Goal: Feedback & Contribution: Leave review/rating

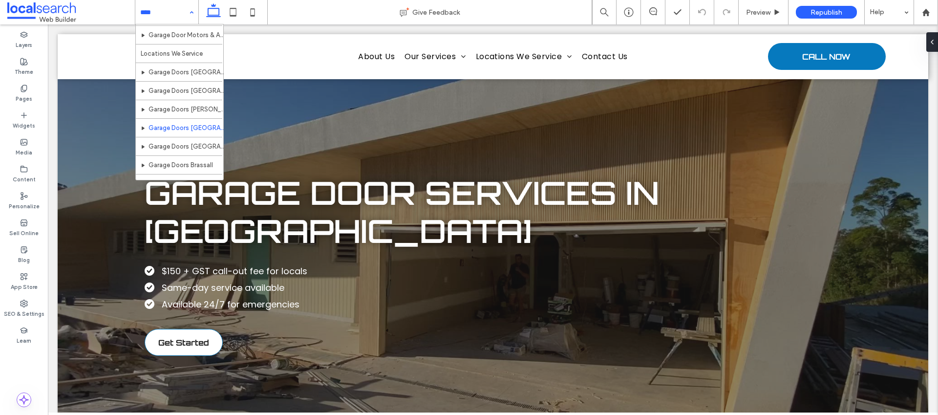
scroll to position [140, 0]
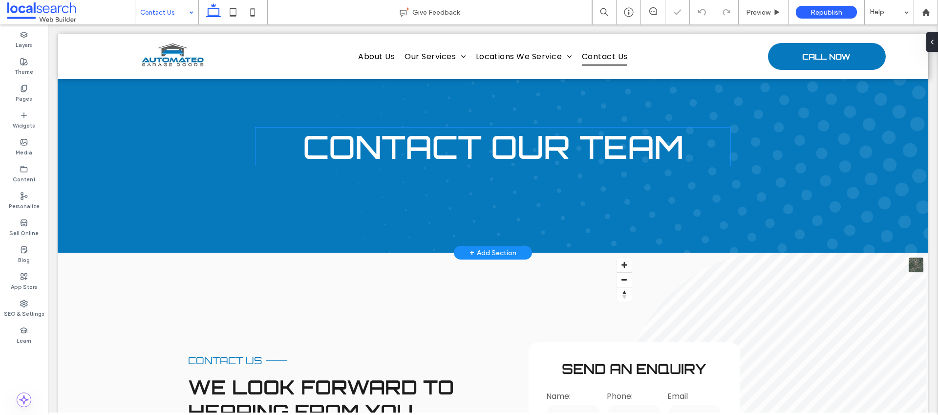
scroll to position [255, 0]
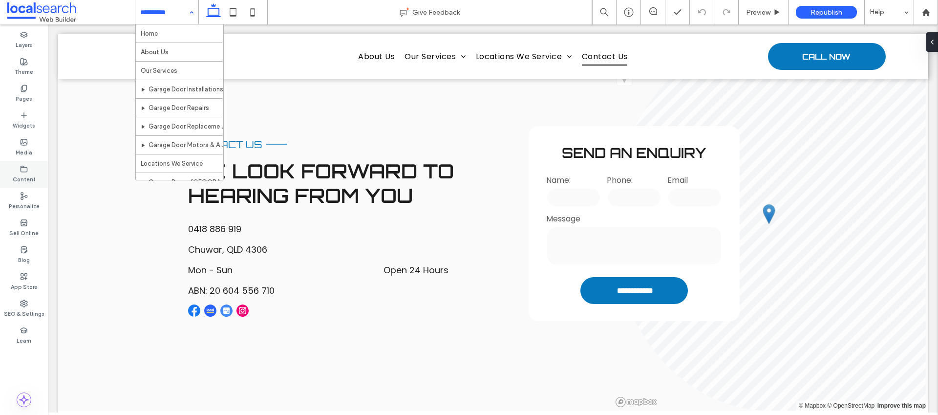
click at [24, 167] on use at bounding box center [24, 169] width 6 height 6
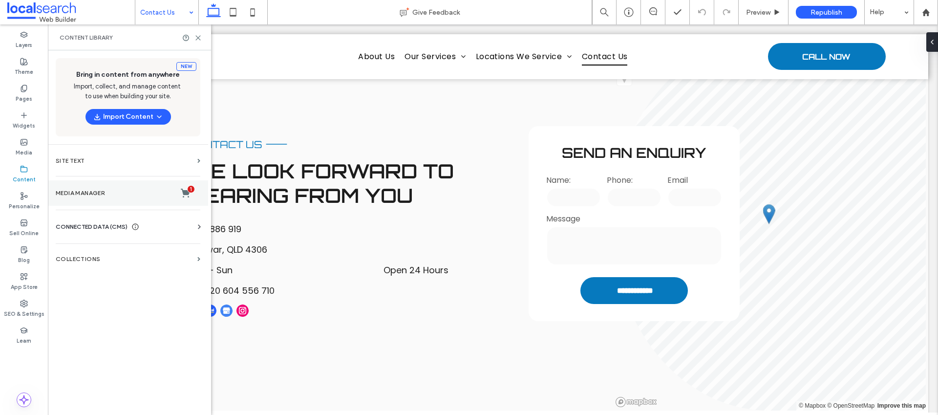
click at [85, 191] on label "Media Manager 1" at bounding box center [128, 193] width 145 height 10
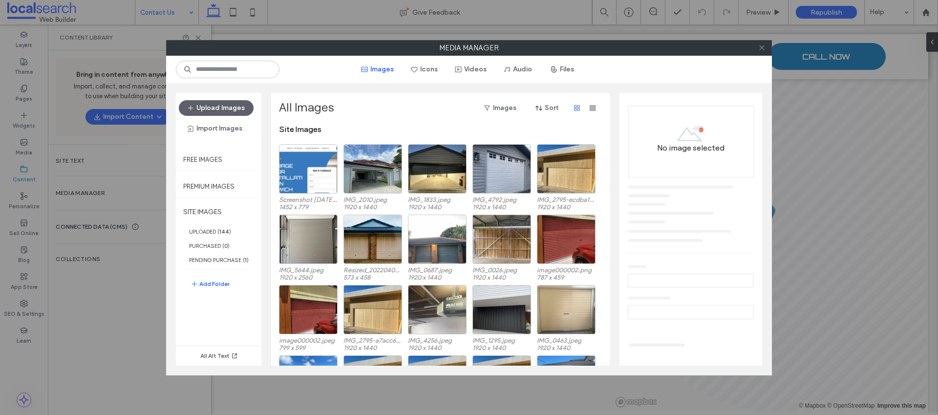
click at [763, 46] on use at bounding box center [761, 47] width 5 height 5
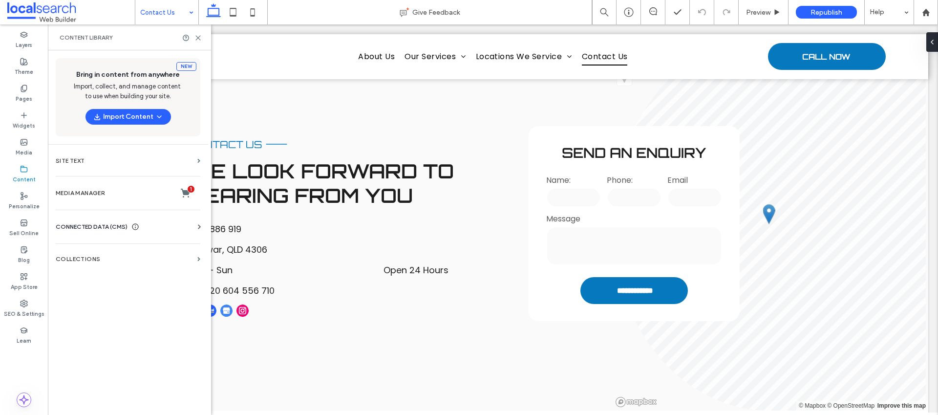
click at [112, 226] on span "CONNECTED DATA (CMS)" at bounding box center [92, 227] width 72 height 10
click at [99, 252] on label "Business Info" at bounding box center [130, 250] width 133 height 7
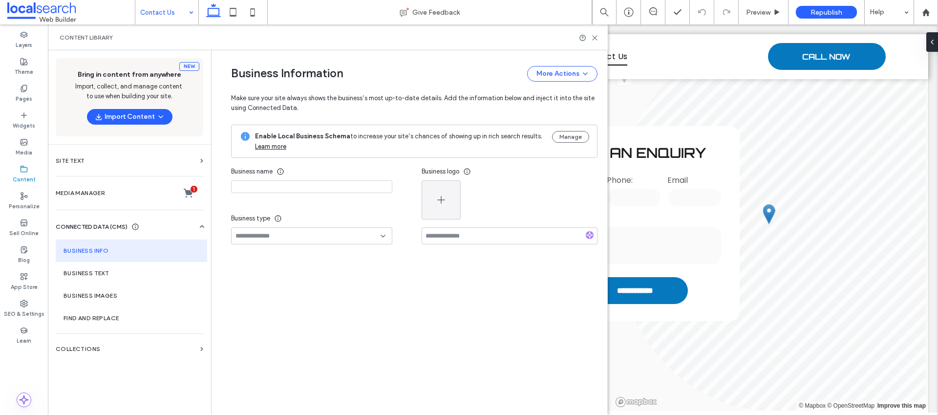
type input "**********"
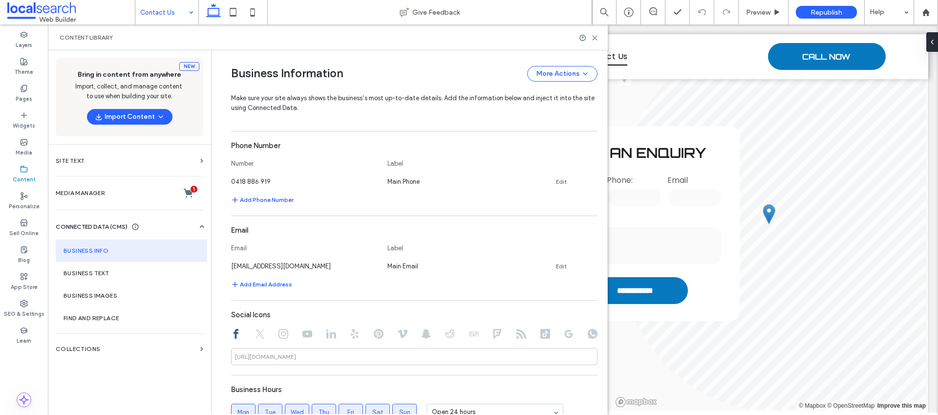
scroll to position [257, 0]
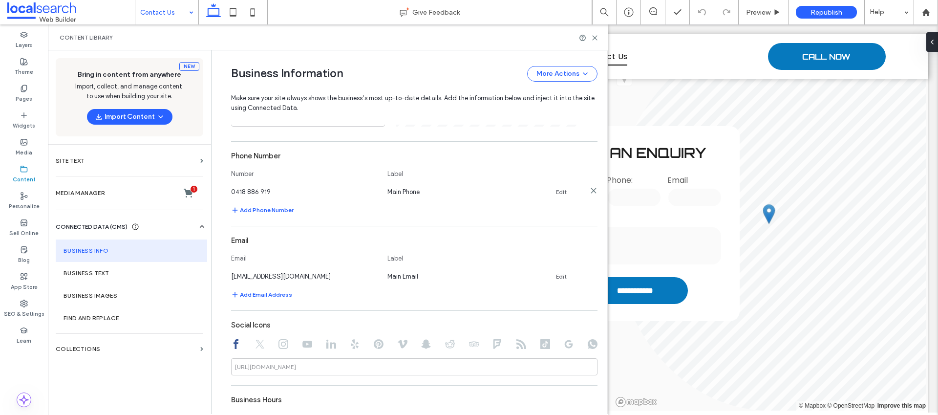
click at [556, 194] on link "Edit" at bounding box center [561, 192] width 11 height 8
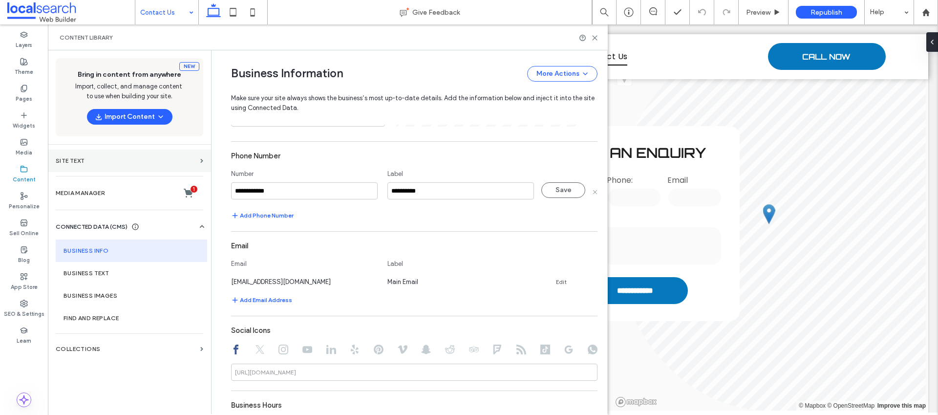
drag, startPoint x: 185, startPoint y: 188, endPoint x: 110, endPoint y: 169, distance: 77.2
click at [110, 170] on div "**********" at bounding box center [328, 232] width 560 height 364
type input "**********"
click at [551, 187] on button "Save" at bounding box center [564, 190] width 44 height 16
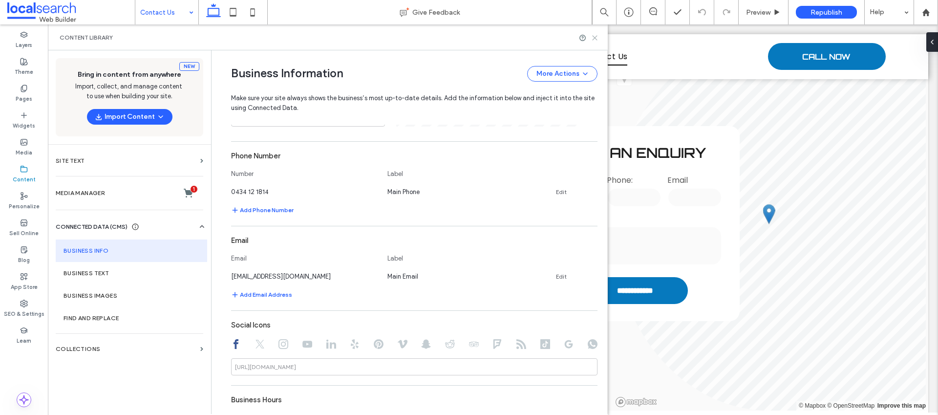
click at [593, 37] on icon at bounding box center [594, 37] width 7 height 7
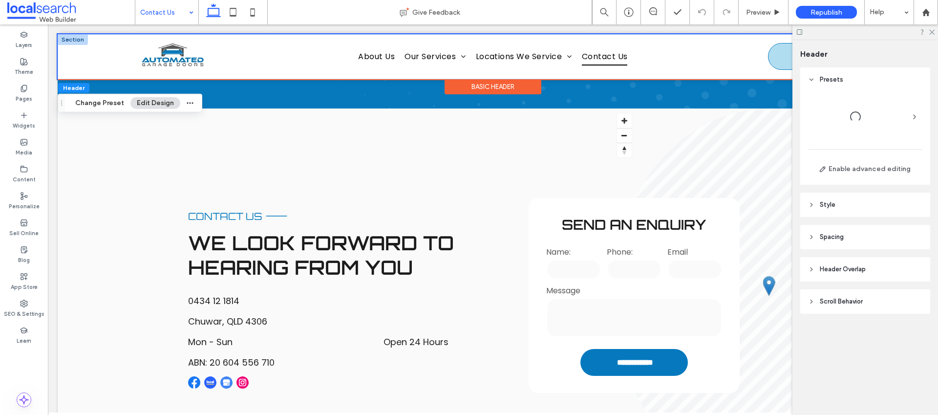
scroll to position [0, 0]
click at [932, 31] on icon at bounding box center [932, 31] width 6 height 6
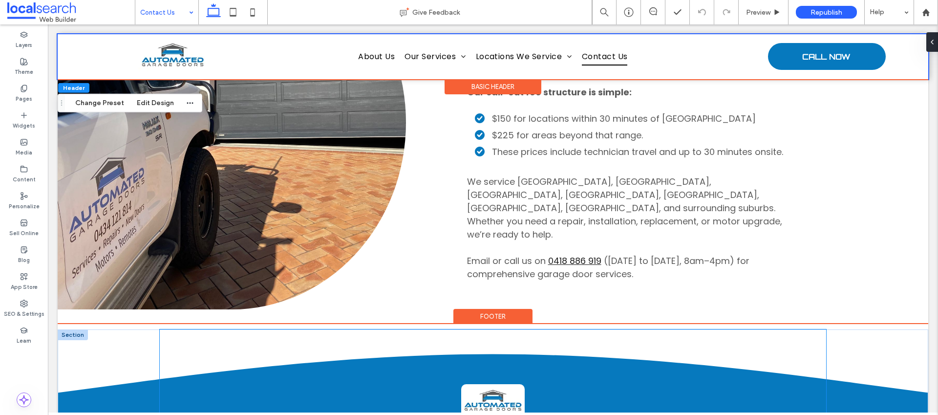
scroll to position [1032, 0]
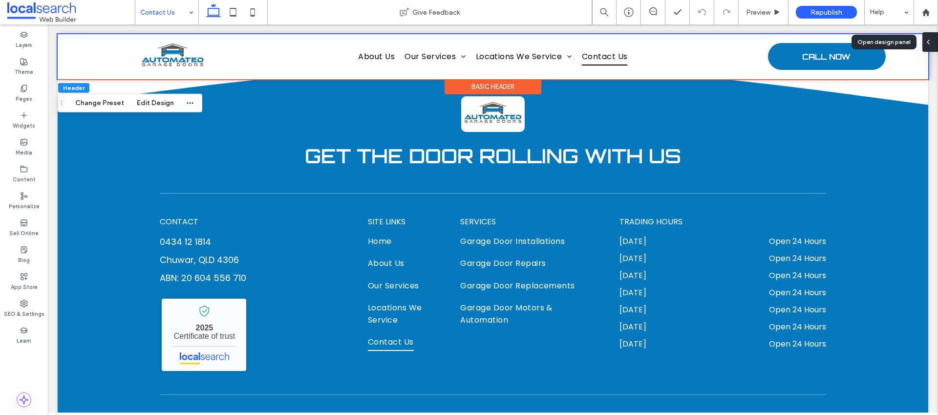
click at [934, 44] on div at bounding box center [931, 42] width 16 height 20
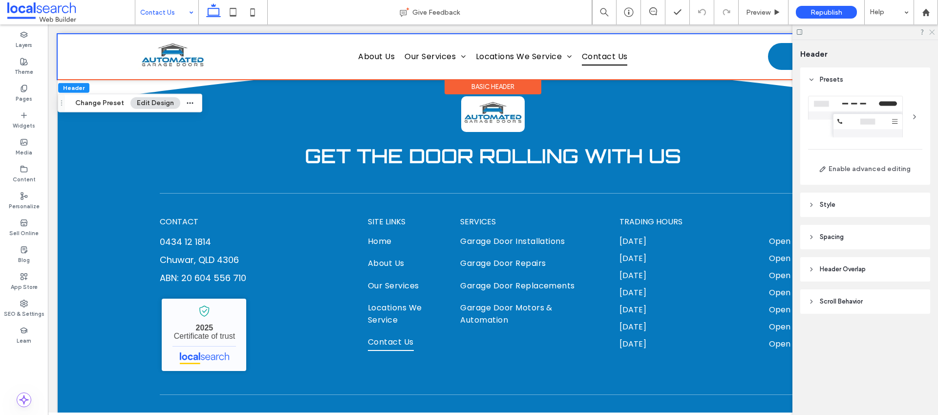
click at [932, 28] on icon at bounding box center [932, 31] width 6 height 6
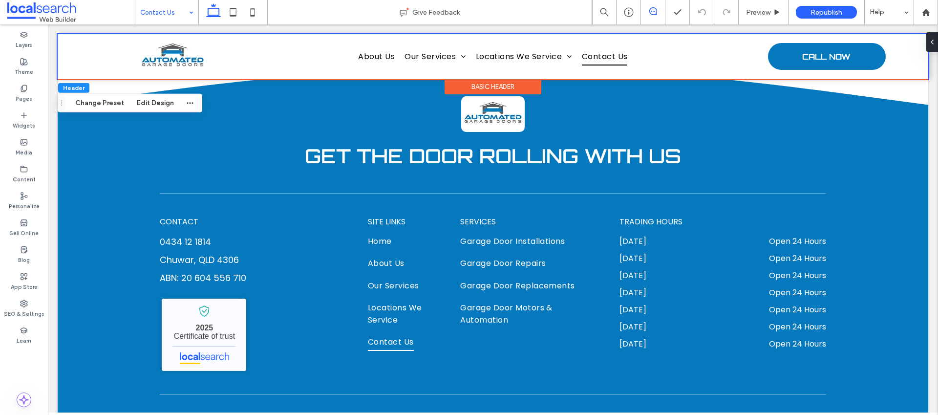
click at [653, 7] on use at bounding box center [654, 11] width 8 height 8
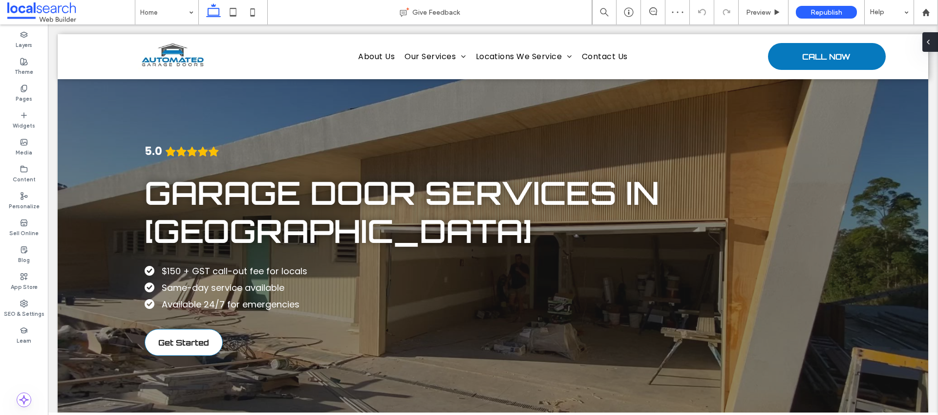
drag, startPoint x: 932, startPoint y: 39, endPoint x: 884, endPoint y: 14, distance: 54.2
click at [932, 39] on icon at bounding box center [929, 42] width 8 height 8
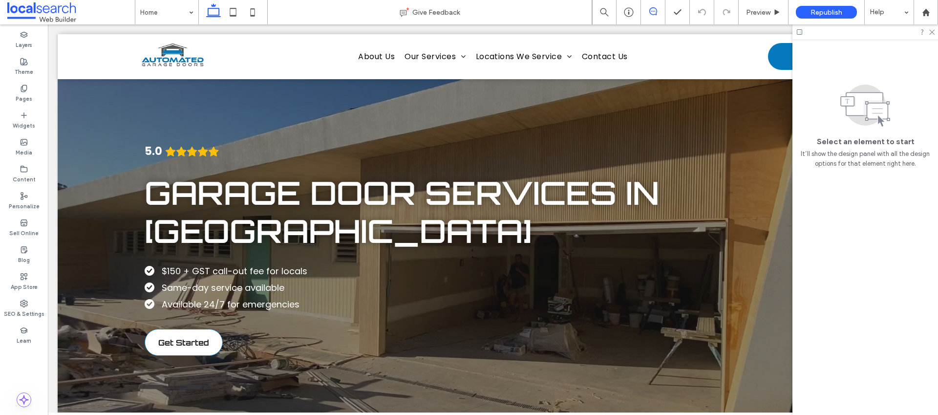
click at [657, 13] on span at bounding box center [653, 11] width 24 height 8
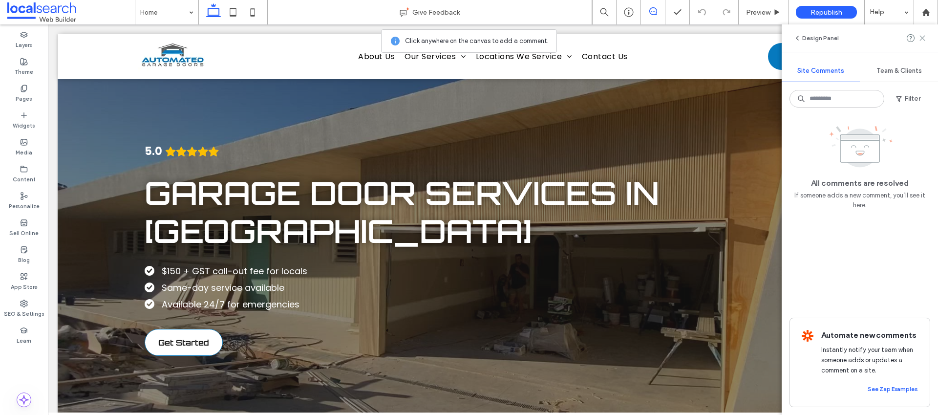
click at [925, 36] on icon at bounding box center [923, 38] width 8 height 8
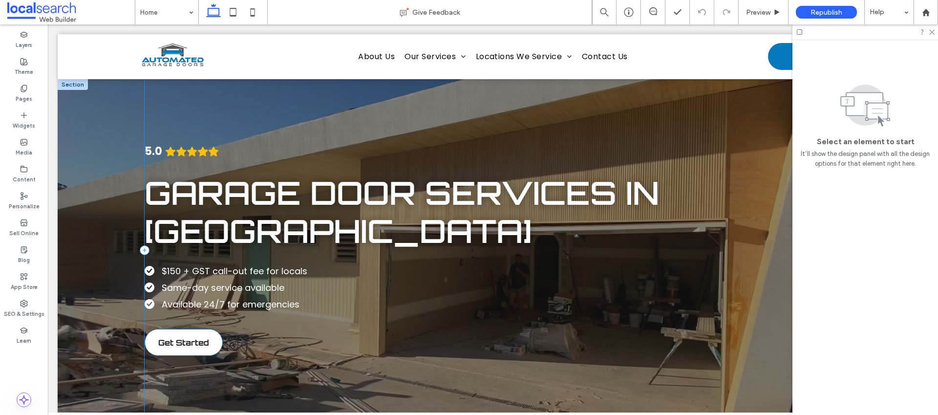
click at [184, 124] on div "5.0 Garage Door services in [GEOGRAPHIC_DATA] $1 50 + GST call-out fee for loca…" at bounding box center [537, 250] width 784 height 342
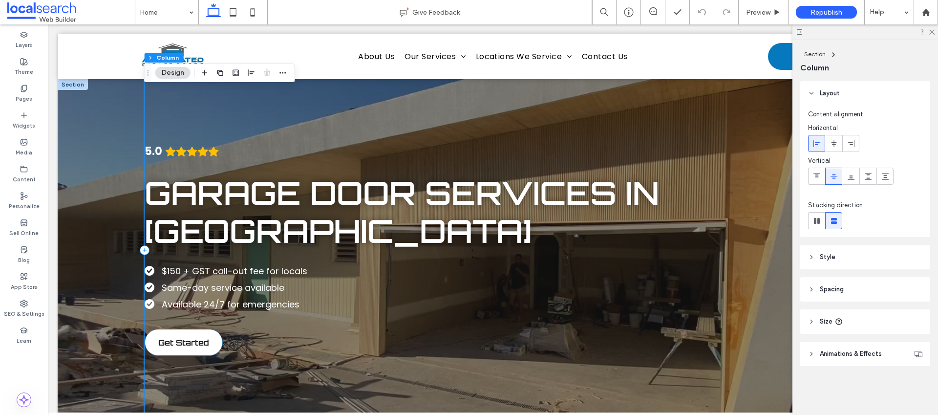
click at [180, 116] on div "5.0 Garage Door services in [GEOGRAPHIC_DATA] $1 50 + GST call-out fee for loca…" at bounding box center [537, 250] width 784 height 342
click at [932, 28] on icon at bounding box center [932, 31] width 6 height 6
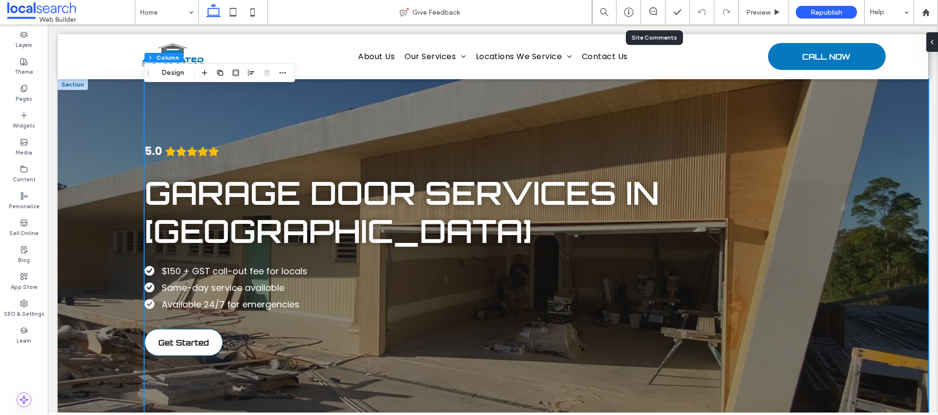
click at [649, 16] on div at bounding box center [653, 12] width 24 height 10
click at [654, 12] on icon at bounding box center [654, 11] width 8 height 8
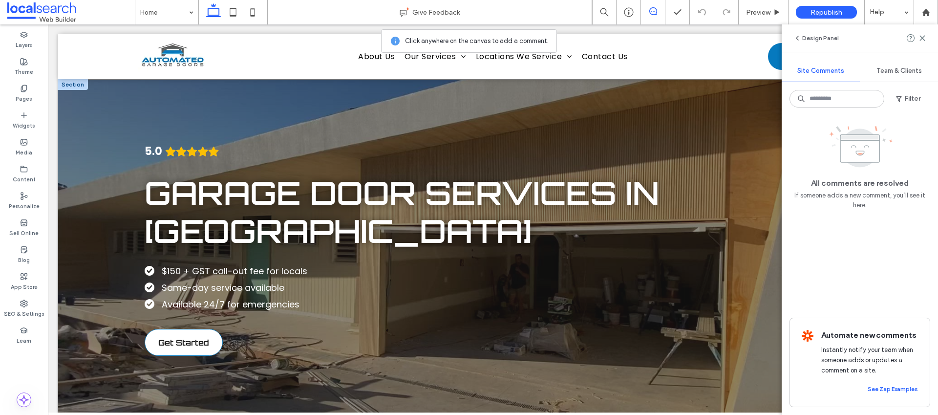
click at [116, 190] on div "5.0 Garage Door services in [GEOGRAPHIC_DATA] $1 50 + GST call-out fee for loca…" at bounding box center [493, 250] width 871 height 342
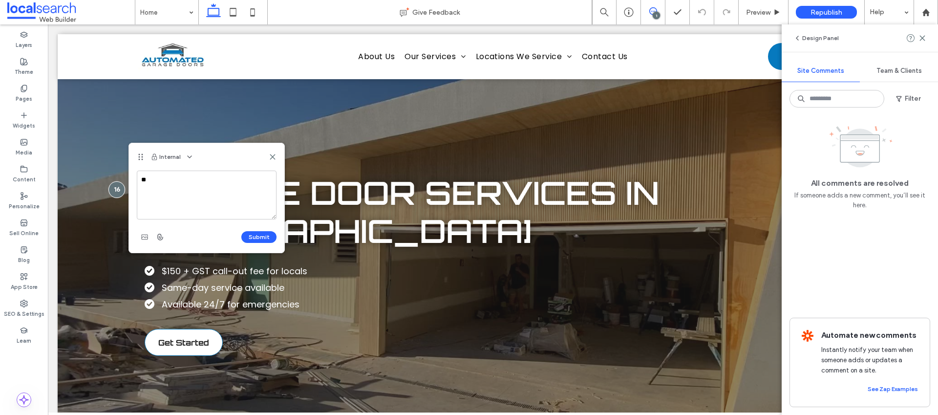
type textarea "*"
drag, startPoint x: 249, startPoint y: 190, endPoint x: 226, endPoint y: 185, distance: 23.0
click at [226, 185] on textarea "**********" at bounding box center [207, 195] width 140 height 49
type textarea "**********"
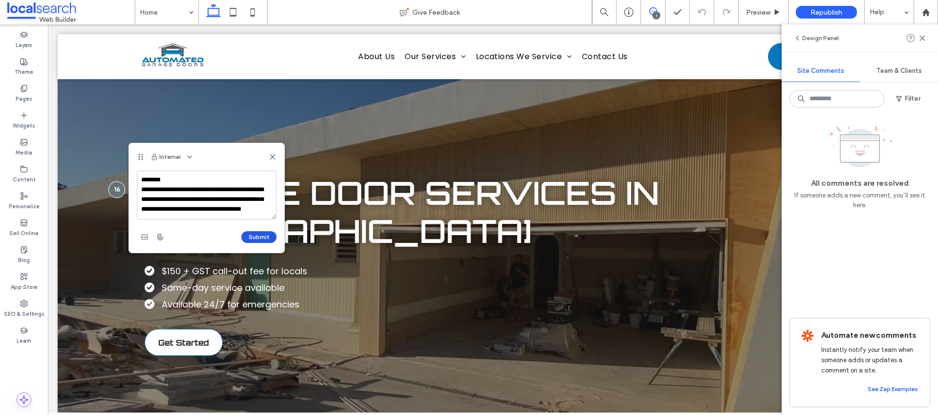
click at [260, 236] on button "Submit" at bounding box center [258, 237] width 35 height 12
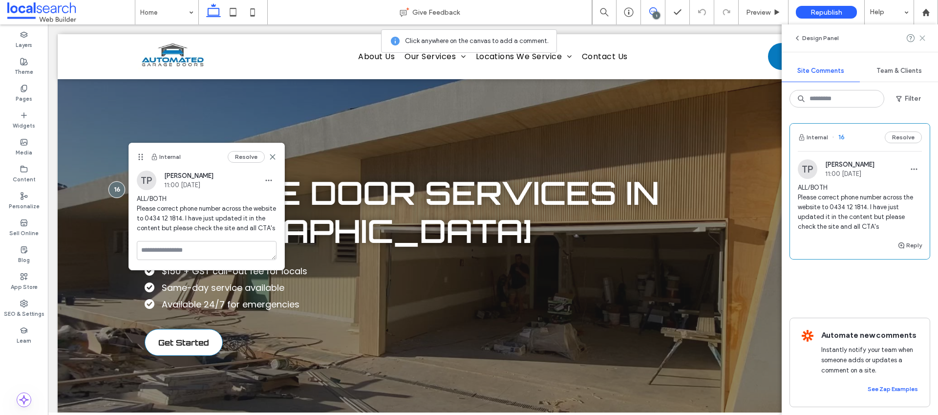
click at [922, 35] on icon at bounding box center [923, 38] width 8 height 8
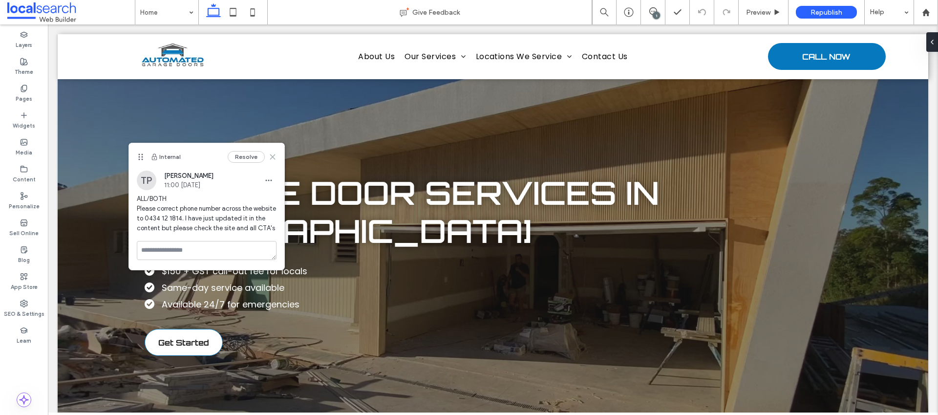
click at [273, 156] on use at bounding box center [272, 156] width 4 height 4
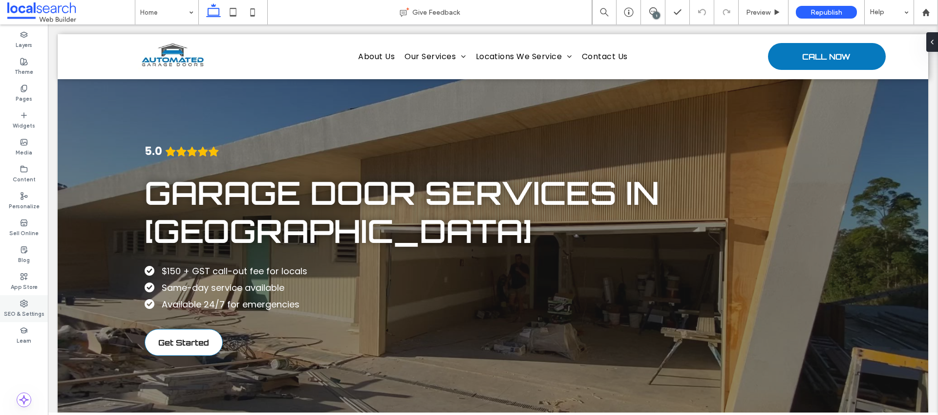
click at [22, 313] on label "SEO & Settings" at bounding box center [24, 312] width 41 height 11
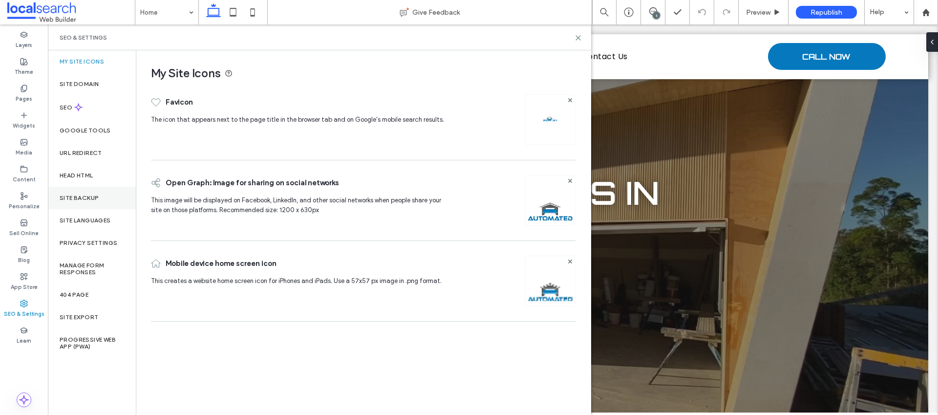
click at [92, 193] on div "Site Backup" at bounding box center [92, 198] width 88 height 22
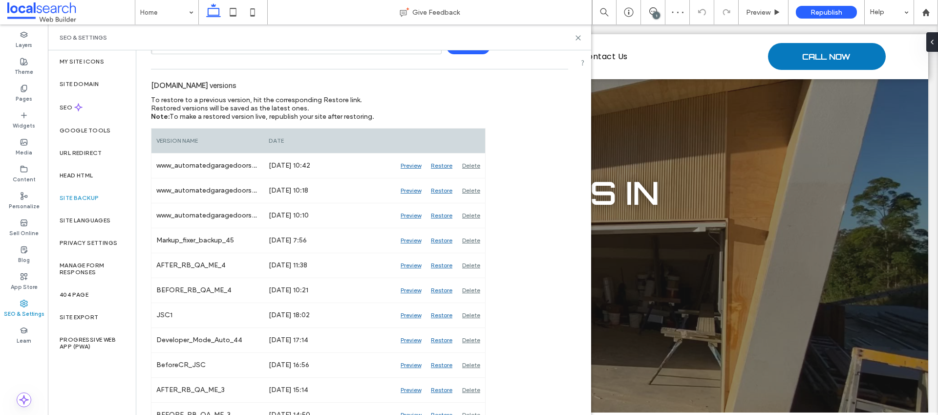
scroll to position [88, 0]
click at [411, 163] on div "Preview" at bounding box center [411, 164] width 30 height 24
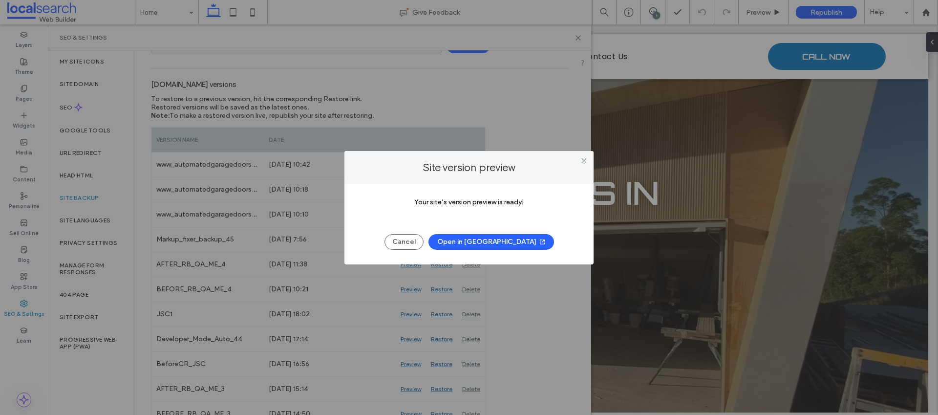
click at [501, 242] on button "Open in [GEOGRAPHIC_DATA]" at bounding box center [492, 242] width 126 height 16
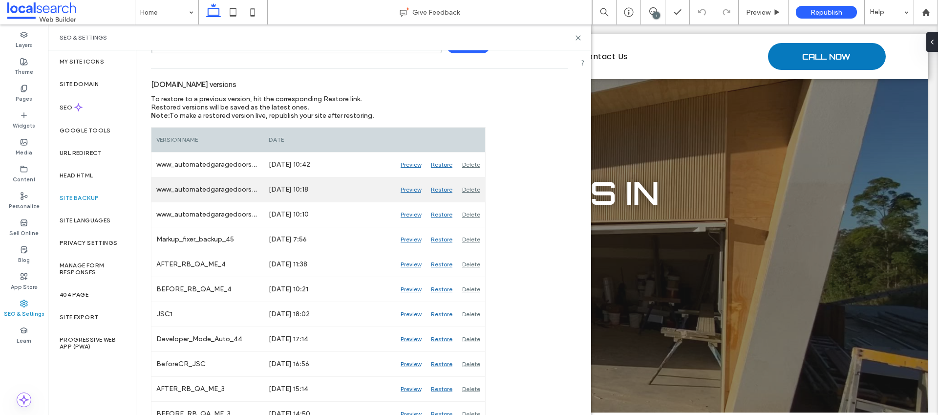
click at [404, 190] on div "Preview" at bounding box center [411, 189] width 30 height 24
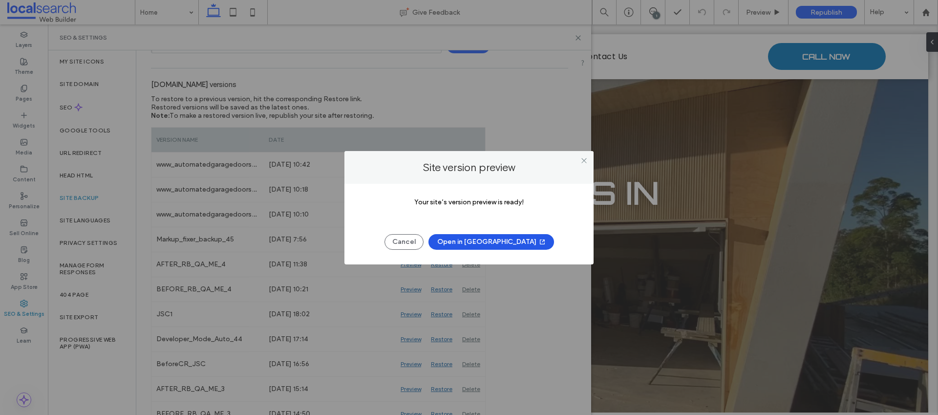
click at [537, 241] on span "button" at bounding box center [542, 242] width 10 height 15
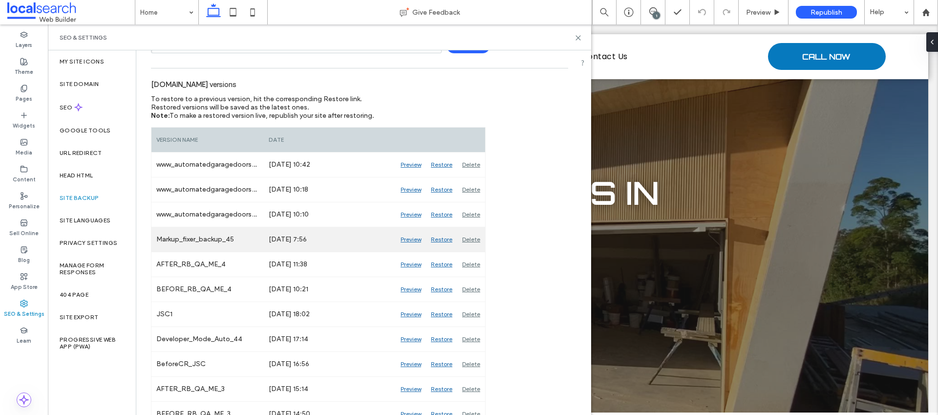
click at [412, 239] on div "Preview" at bounding box center [411, 239] width 30 height 24
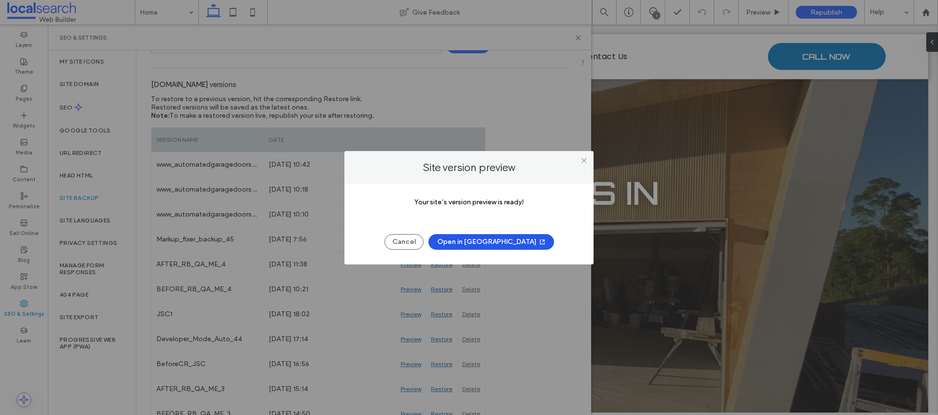
click at [510, 242] on button "Open in [GEOGRAPHIC_DATA]" at bounding box center [492, 242] width 126 height 16
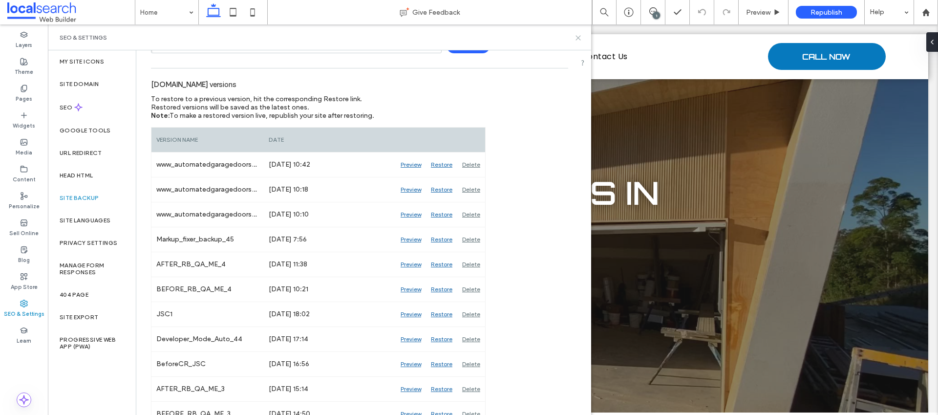
drag, startPoint x: 580, startPoint y: 36, endPoint x: 526, endPoint y: 4, distance: 62.0
click at [580, 36] on use at bounding box center [578, 38] width 4 height 4
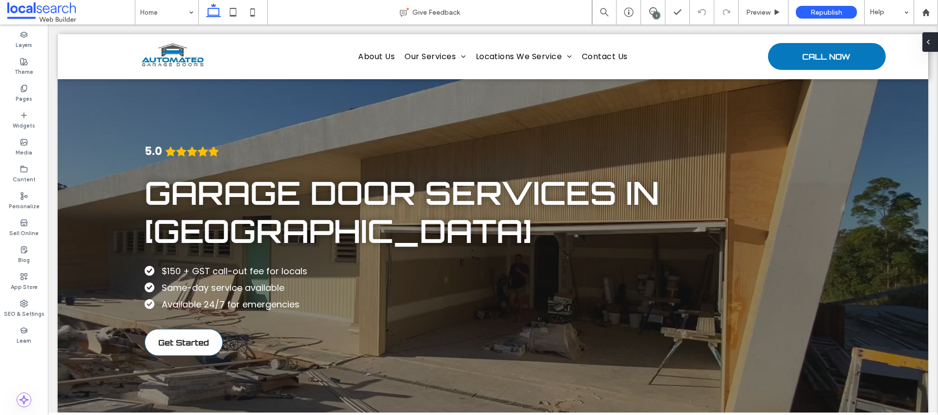
click at [931, 43] on icon at bounding box center [929, 42] width 8 height 8
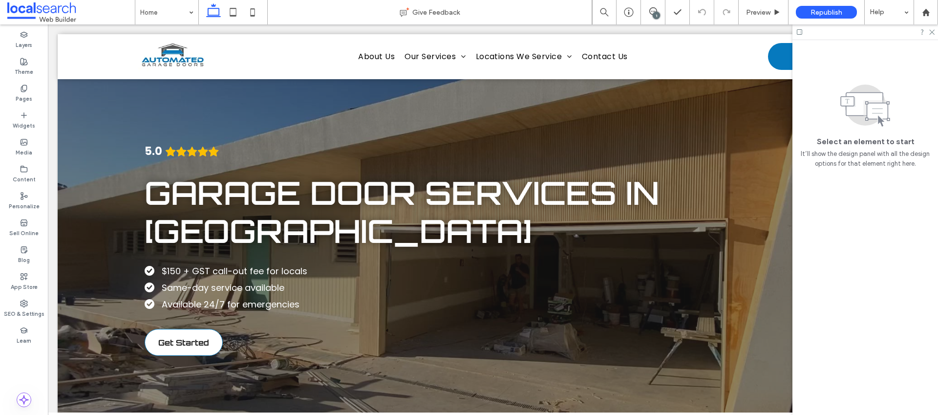
click at [656, 13] on div "1" at bounding box center [656, 15] width 7 height 7
